Goal: Task Accomplishment & Management: Use online tool/utility

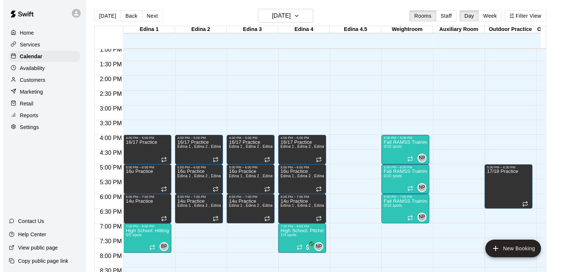
scroll to position [385, 0]
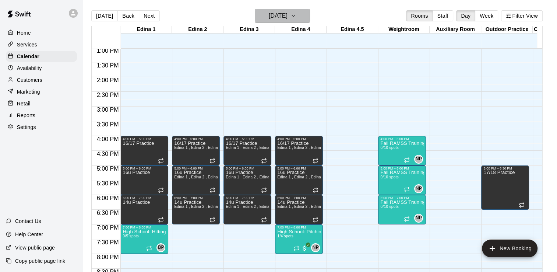
click at [297, 16] on icon "button" at bounding box center [294, 15] width 6 height 9
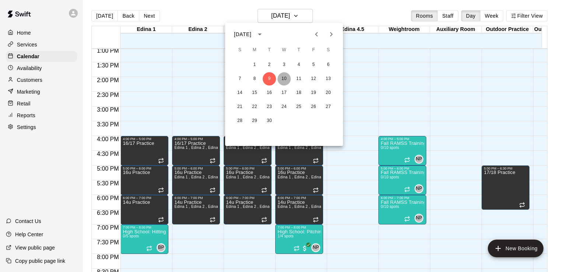
click at [285, 79] on button "10" at bounding box center [283, 78] width 13 height 13
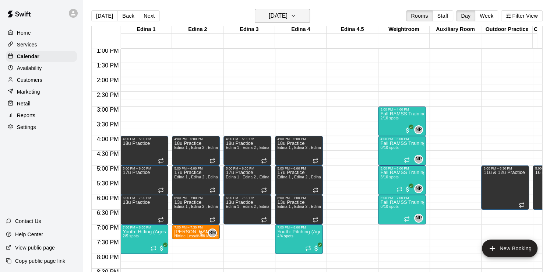
click at [297, 17] on icon "button" at bounding box center [294, 15] width 6 height 9
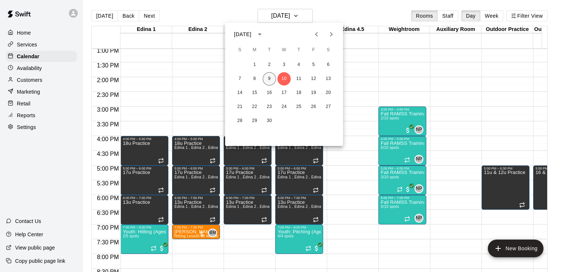
click at [268, 78] on button "9" at bounding box center [269, 78] width 13 height 13
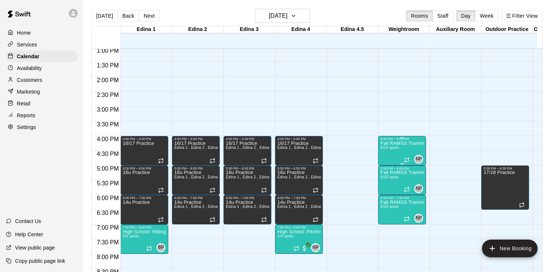
click at [395, 145] on div "Fall RAMSS Training 0/10 spots" at bounding box center [402, 277] width 43 height 272
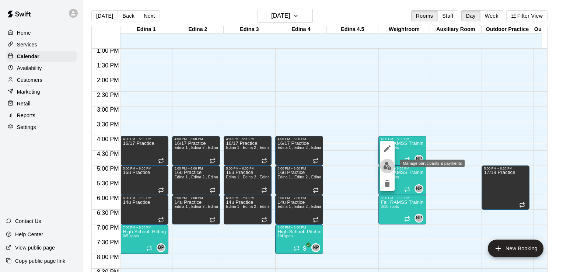
click at [388, 165] on img "edit" at bounding box center [387, 166] width 8 height 8
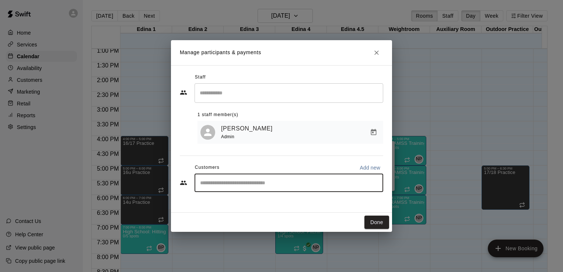
click at [272, 184] on input "Start typing to search customers..." at bounding box center [289, 182] width 182 height 7
type input "****"
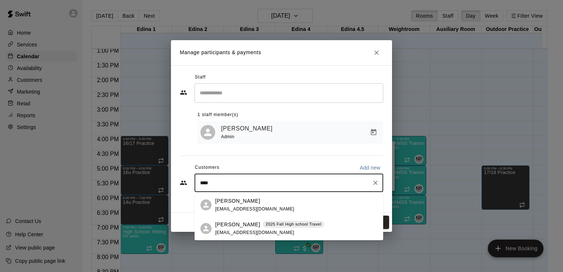
click at [262, 205] on div "[PERSON_NAME] [EMAIL_ADDRESS][DOMAIN_NAME]" at bounding box center [296, 205] width 162 height 16
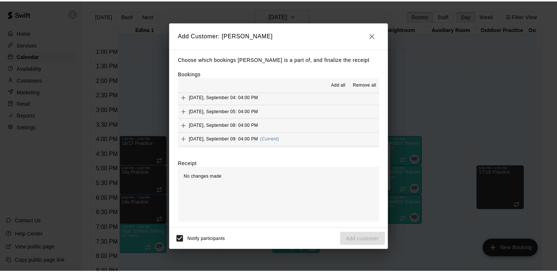
scroll to position [44, 0]
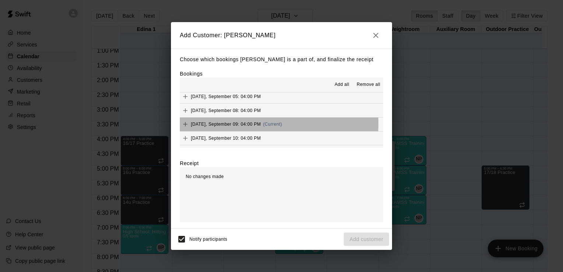
click at [202, 123] on span "[DATE], September 09: 04:00 PM" at bounding box center [226, 124] width 70 height 5
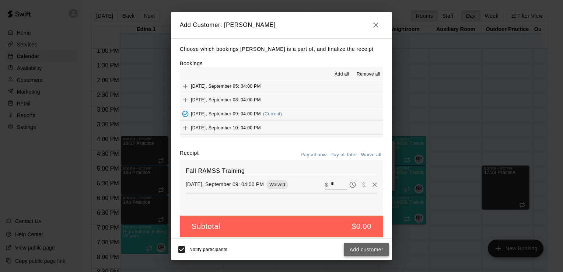
click at [373, 250] on button "Add customer" at bounding box center [366, 250] width 45 height 14
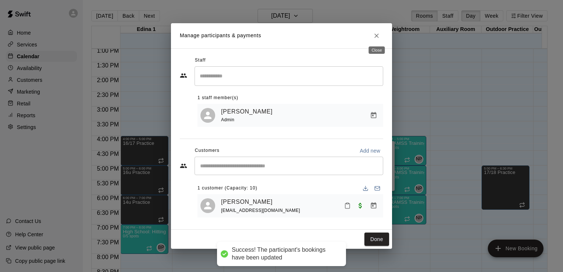
click at [376, 33] on icon "Close" at bounding box center [376, 35] width 7 height 7
